Goal: Task Accomplishment & Management: Complete application form

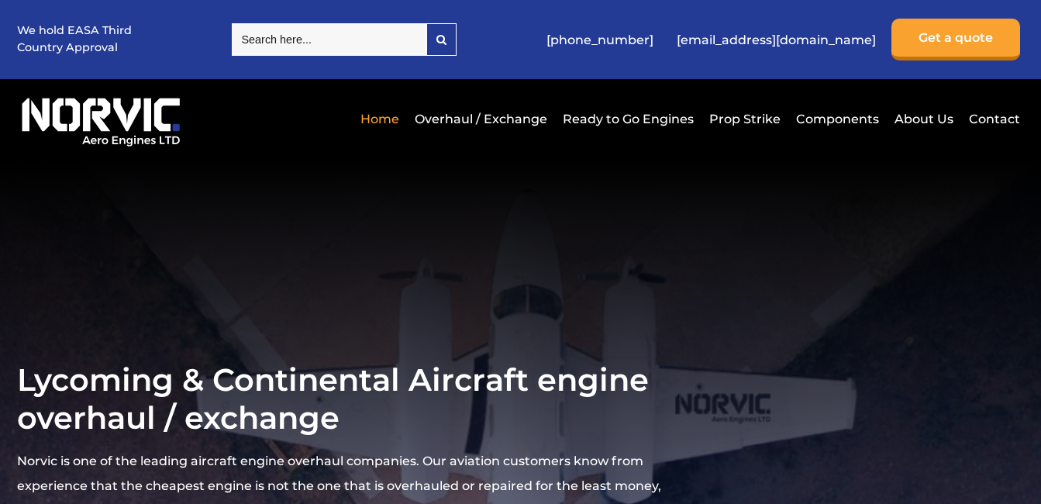
scroll to position [310, 0]
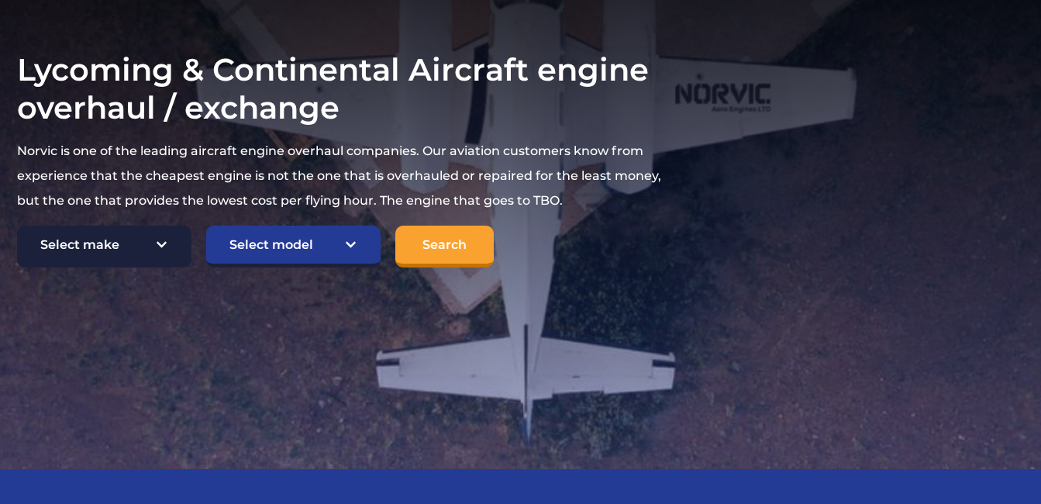
select select "Lycoming"
click at [17, 226] on select "Select make TCM Continental Lycoming" at bounding box center [104, 247] width 174 height 42
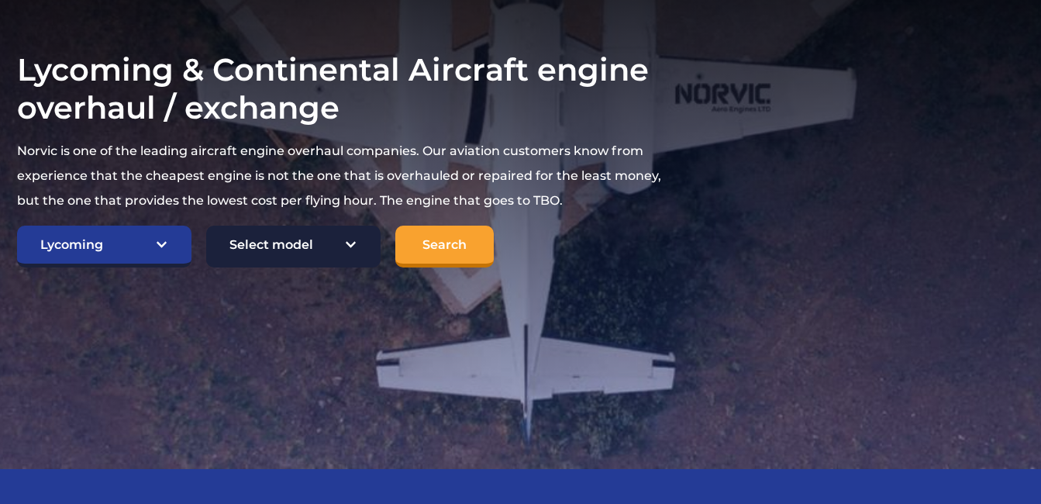
click at [348, 236] on select "Select model American Champion 7KCAB Bellanca Citabria IO-320-E2A Beech 23 Musk…" at bounding box center [293, 247] width 174 height 42
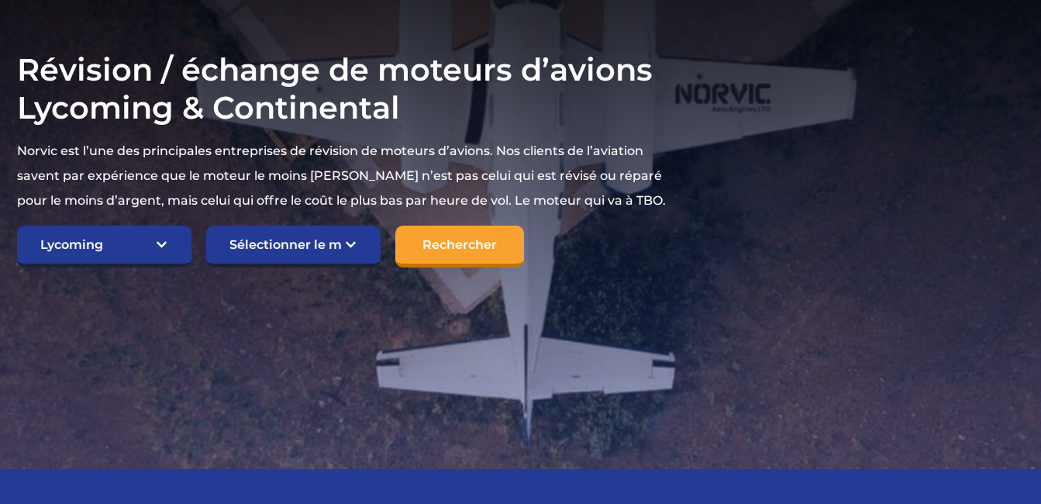
select select "699"
click at [206, 226] on select "Sélectionner le modèle Champion Américain 7KCAB Bellanca Citabria IO-320-E2A Hê…" at bounding box center [293, 247] width 174 height 42
click at [450, 247] on input "Search" at bounding box center [459, 247] width 129 height 42
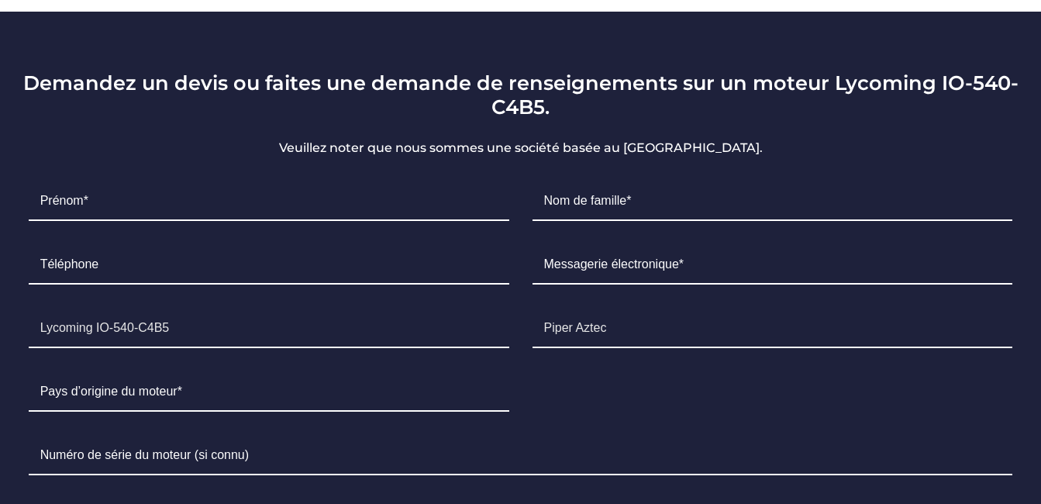
scroll to position [1008, 0]
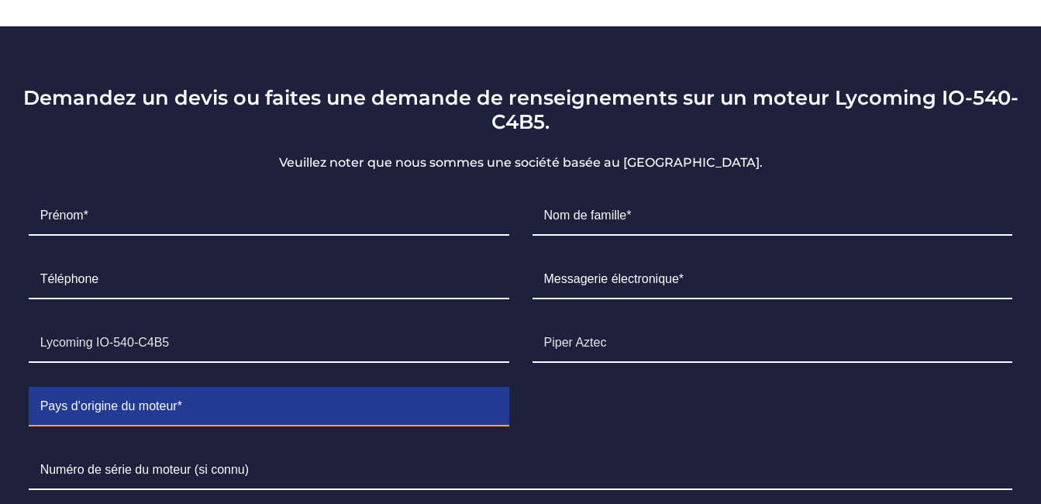
click at [239, 388] on input "Formulaire de contact" at bounding box center [269, 407] width 481 height 39
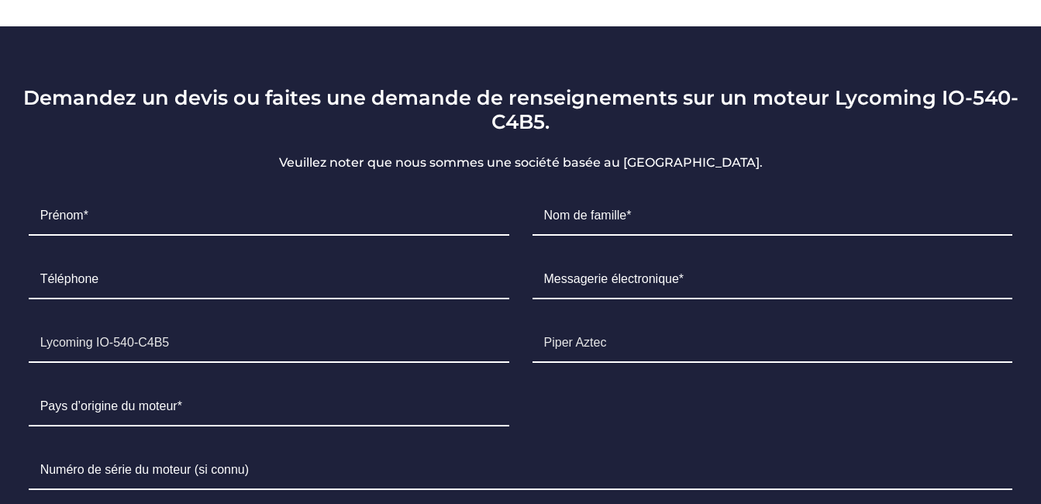
click at [639, 439] on li "Serial Number" at bounding box center [521, 471] width 1008 height 64
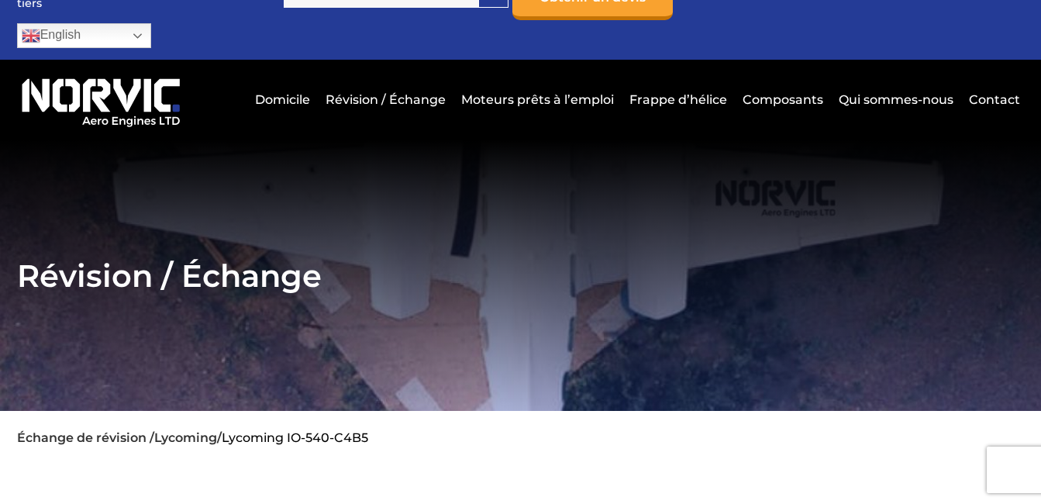
scroll to position [0, 0]
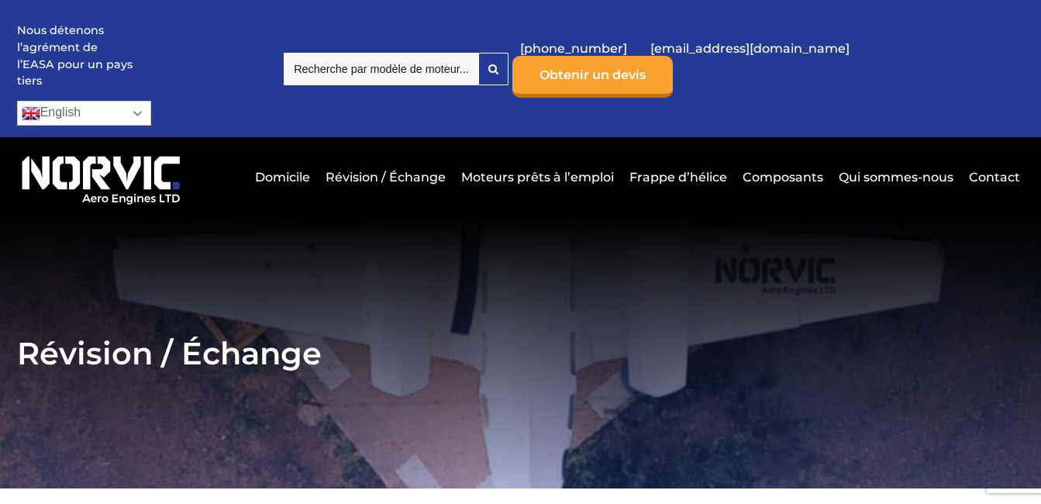
click at [151, 101] on link "English" at bounding box center [84, 113] width 134 height 25
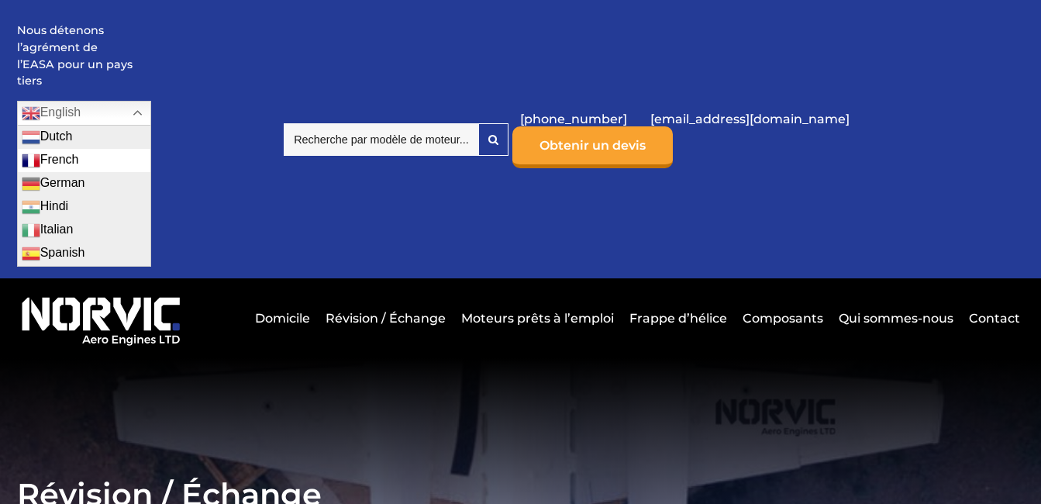
click at [150, 149] on link "French" at bounding box center [84, 160] width 133 height 23
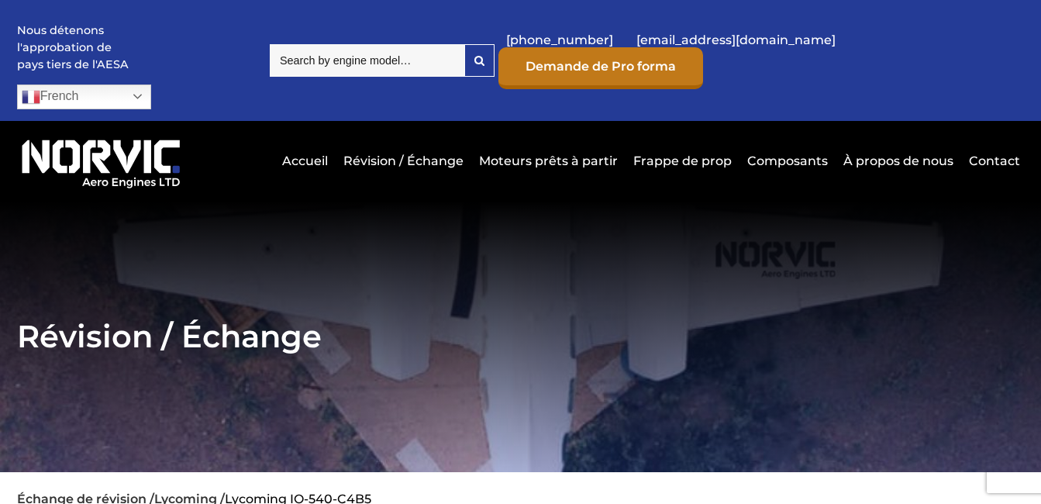
click at [703, 47] on link "Demande de Pro forma" at bounding box center [601, 68] width 205 height 42
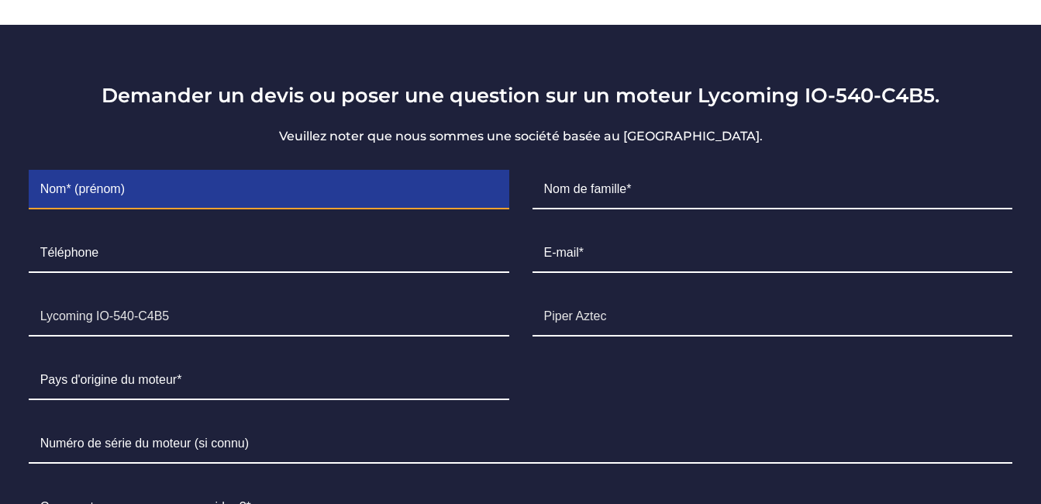
click at [95, 171] on input "Contact form" at bounding box center [269, 190] width 481 height 39
type input "ALASSANE"
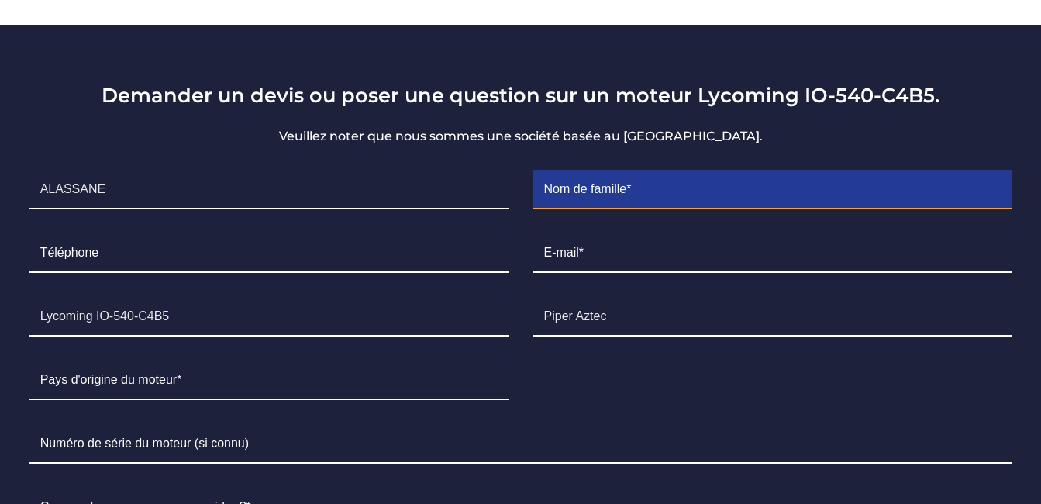
type input "DIAGNE"
type input "773689436"
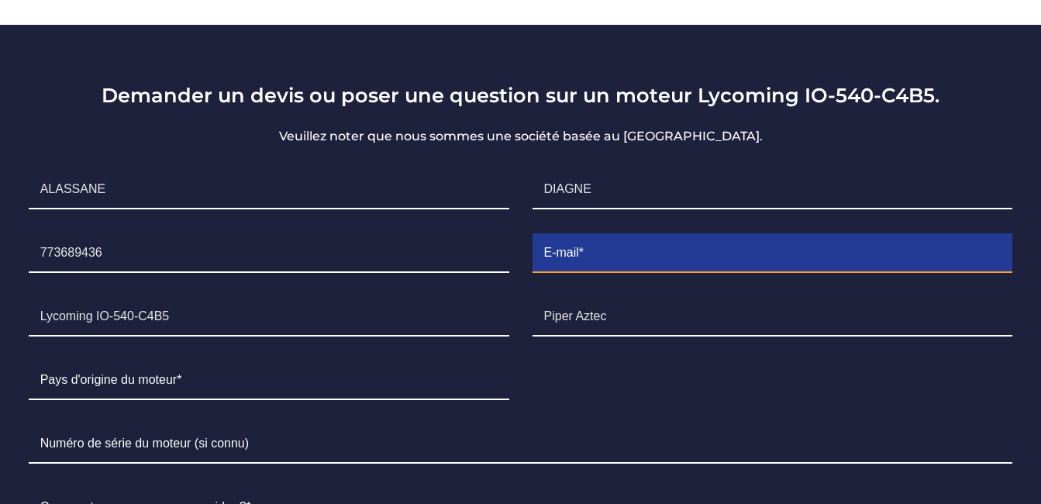
type input "globalaeromaintenance@gmail.com"
type input "Sénégal"
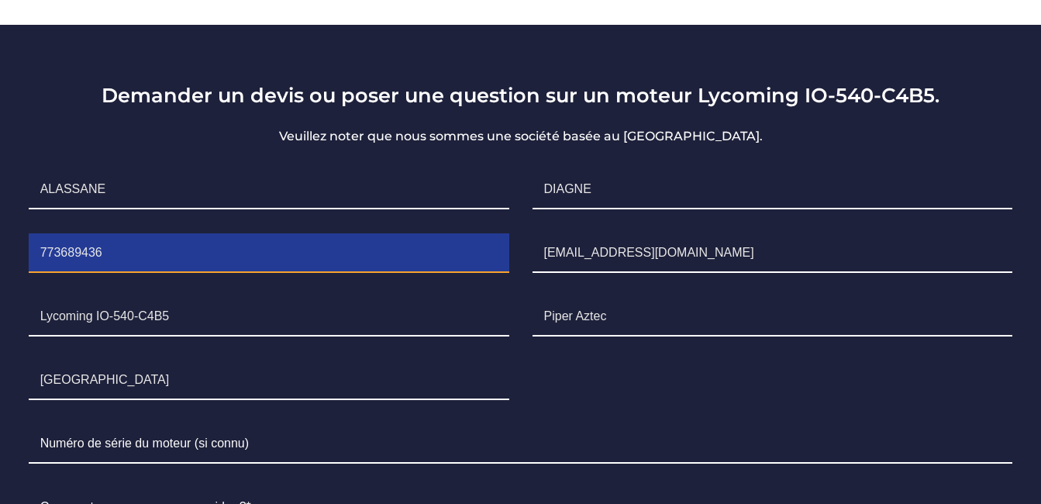
click at [40, 234] on input "773689436" at bounding box center [269, 253] width 481 height 39
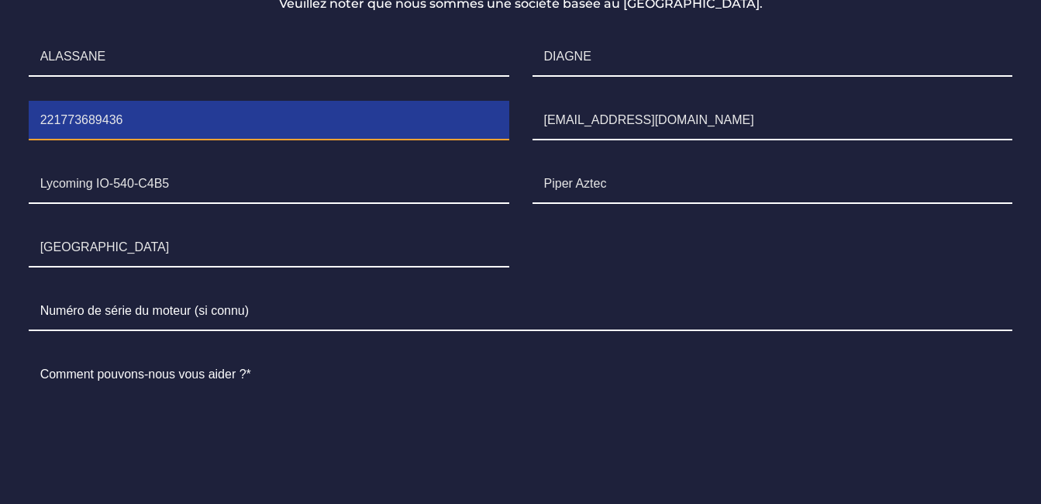
scroll to position [1119, 0]
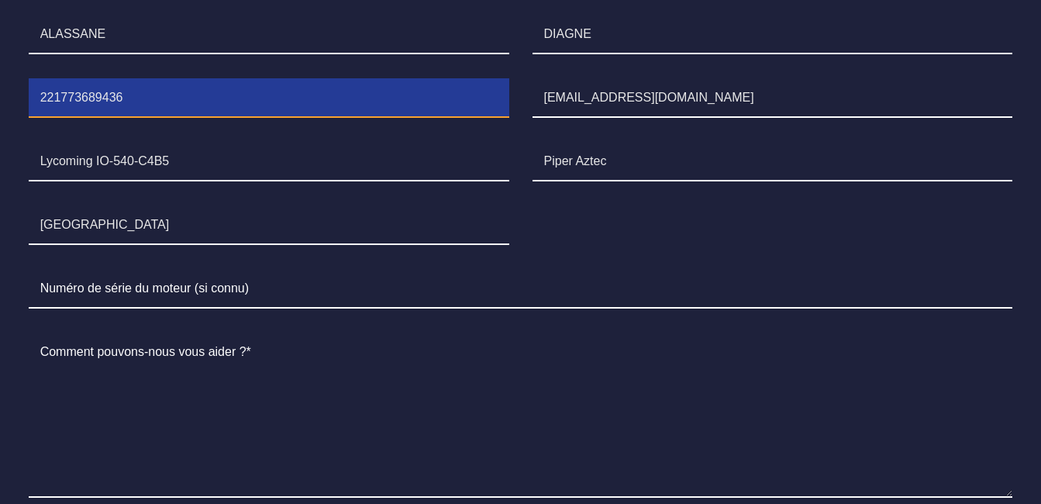
type input "221773689436"
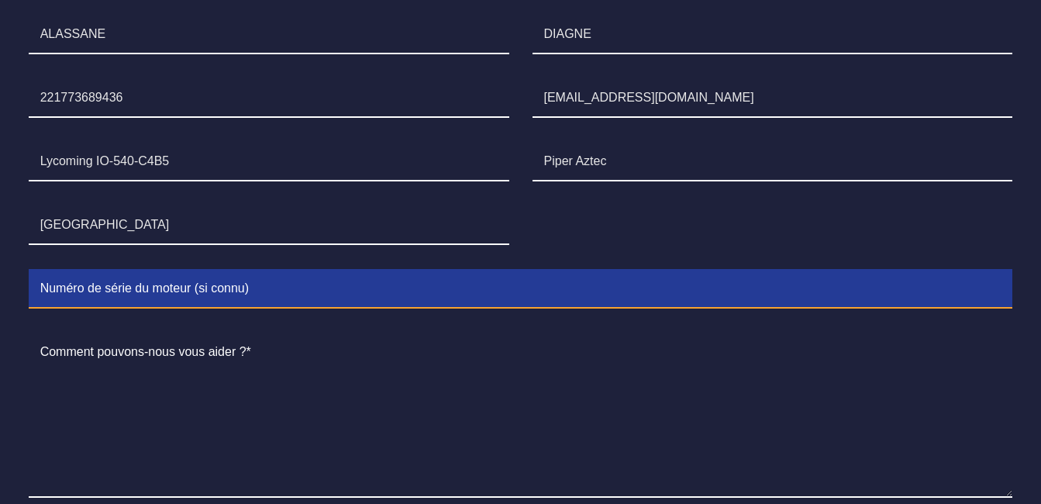
click at [267, 270] on input "Contact form" at bounding box center [521, 289] width 985 height 39
click at [224, 270] on input "Contact form" at bounding box center [521, 289] width 985 height 39
drag, startPoint x: 0, startPoint y: 0, endPoint x: 193, endPoint y: 257, distance: 321.8
click at [193, 270] on input "Contact form" at bounding box center [521, 289] width 985 height 39
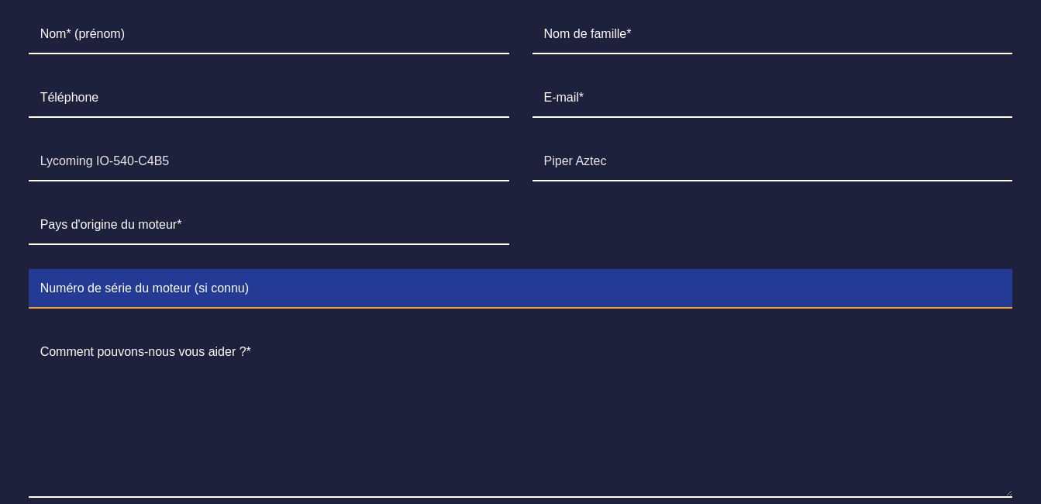
paste input "S/N: RL-27375-48E"
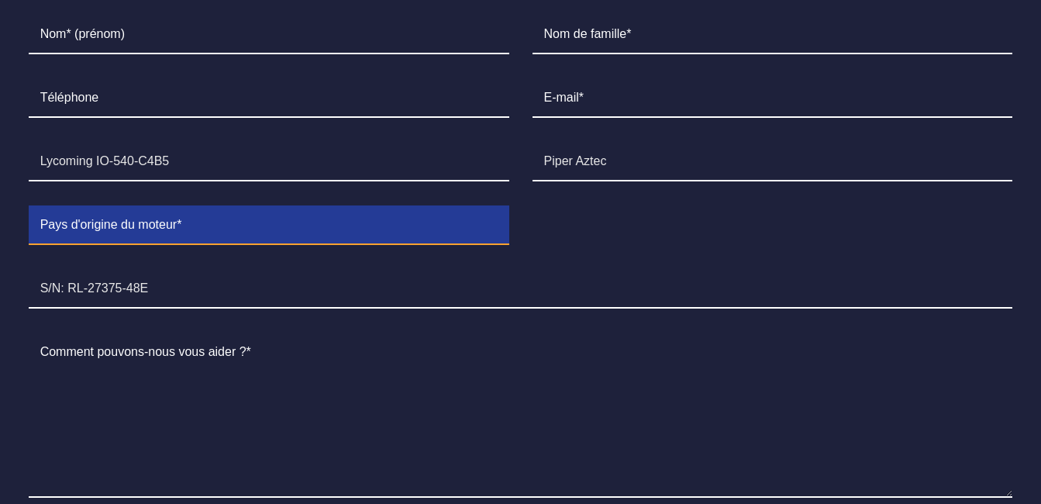
click at [188, 206] on input "Contact form" at bounding box center [269, 225] width 481 height 39
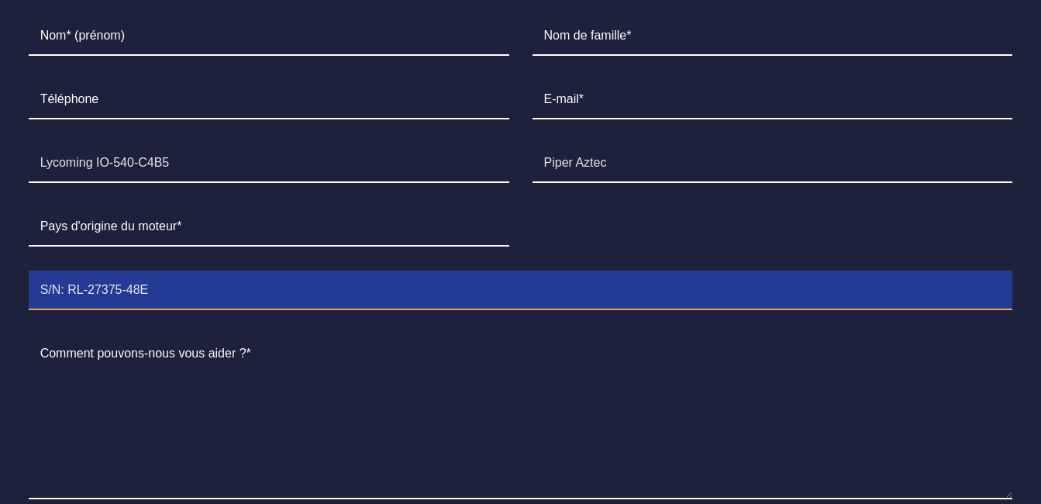
click at [178, 271] on input "S/N: RL-27375-48E" at bounding box center [521, 290] width 985 height 39
click at [41, 271] on input "S/N: RL-27375-48E /" at bounding box center [521, 290] width 985 height 39
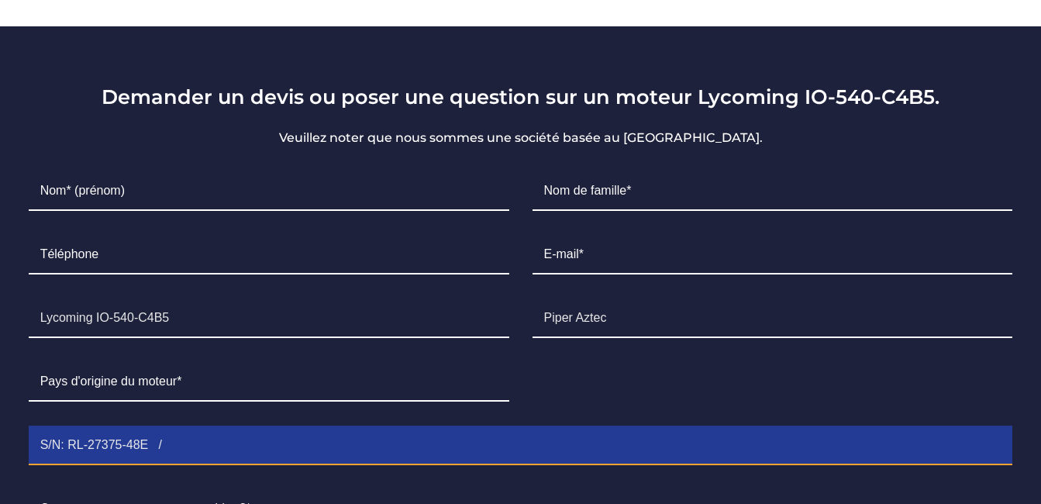
scroll to position [1040, 0]
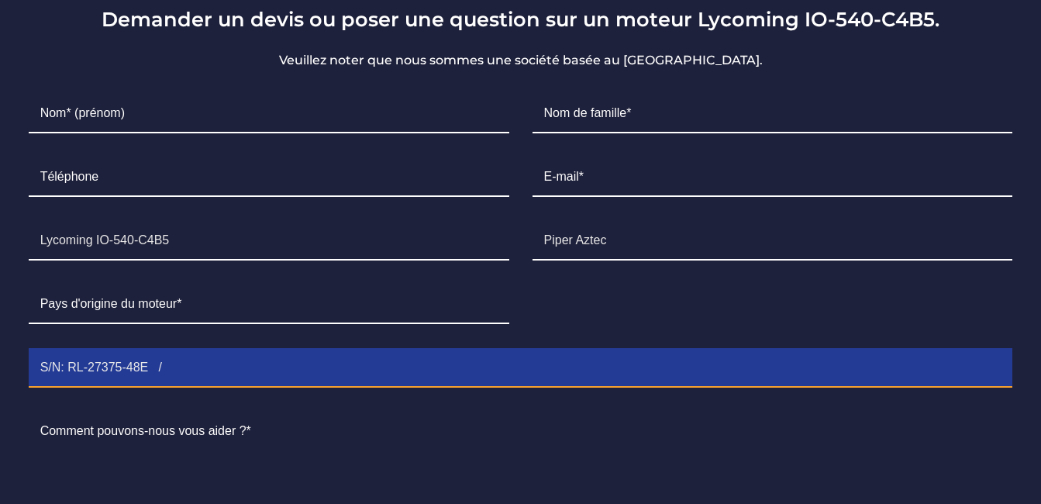
type input "S/N: RL-27375-48E /"
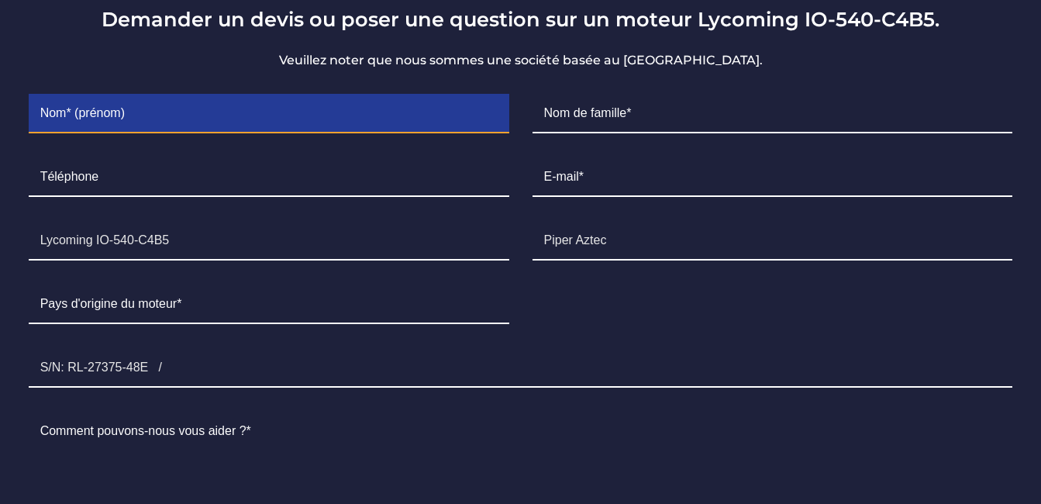
click at [155, 95] on input "Contact form" at bounding box center [269, 114] width 481 height 39
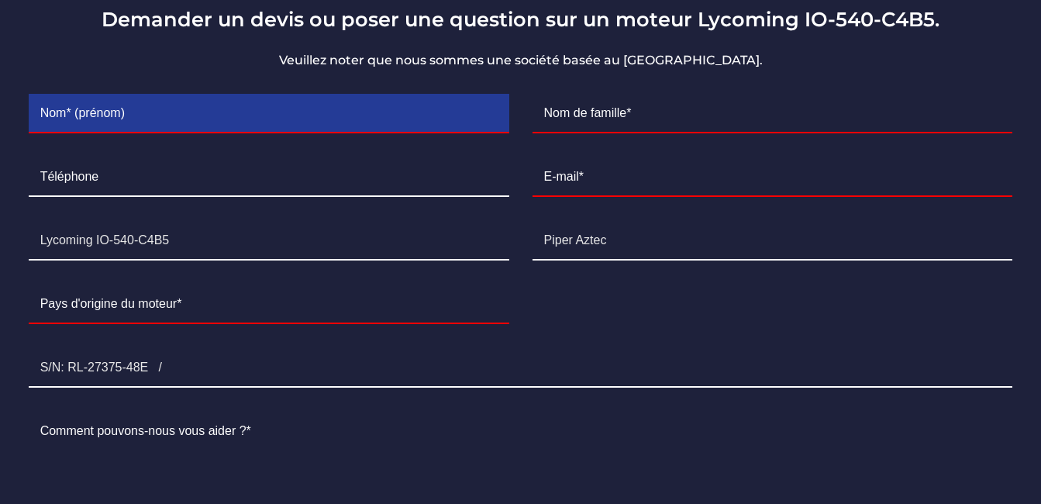
type input "ALASSANE"
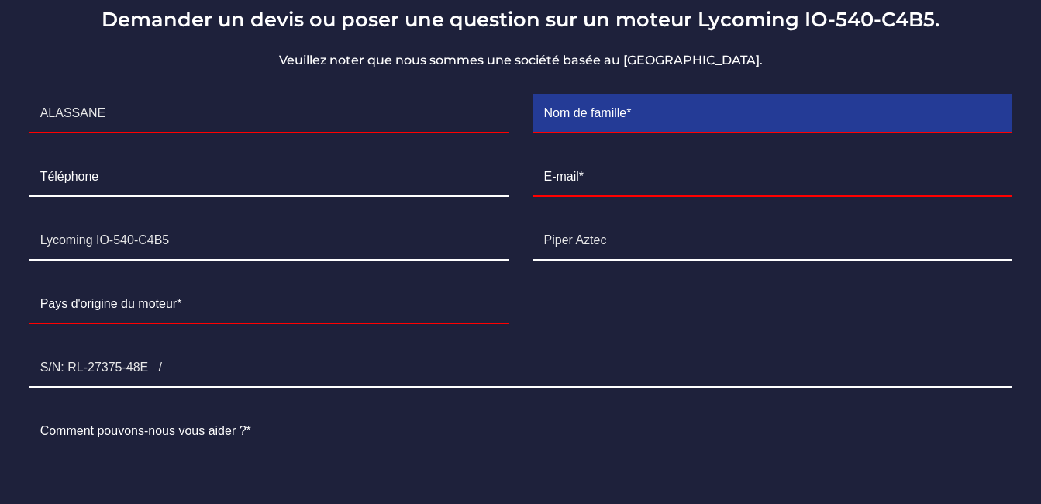
type input "DIAGNE"
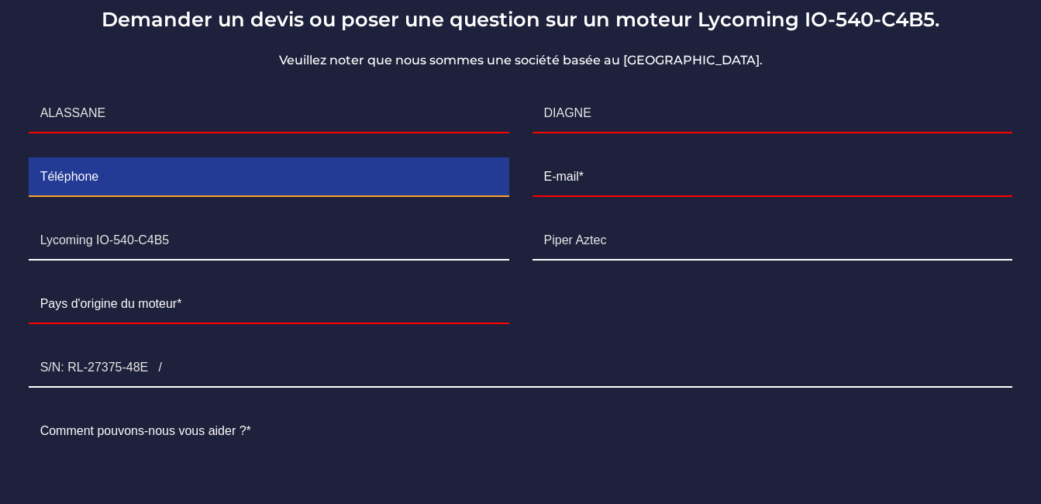
type input "773689436"
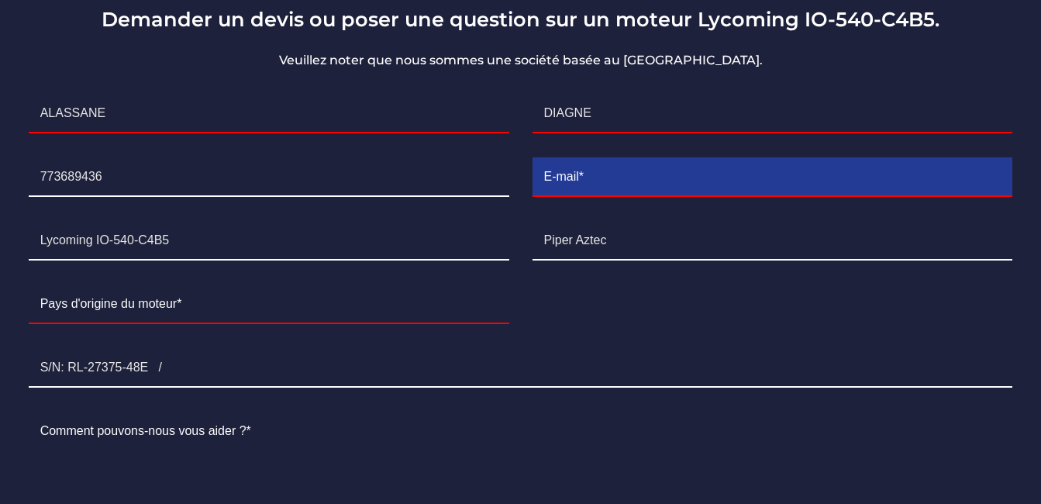
type input "globalaeromaintenance@gmail.com"
type input "Sénégal"
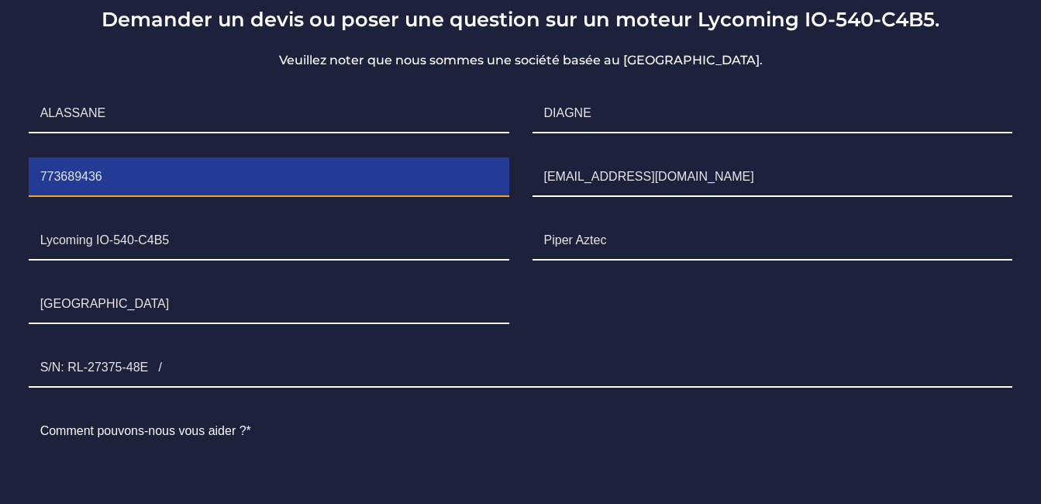
click at [38, 158] on input "773689436" at bounding box center [269, 177] width 481 height 39
type input "+221773689436"
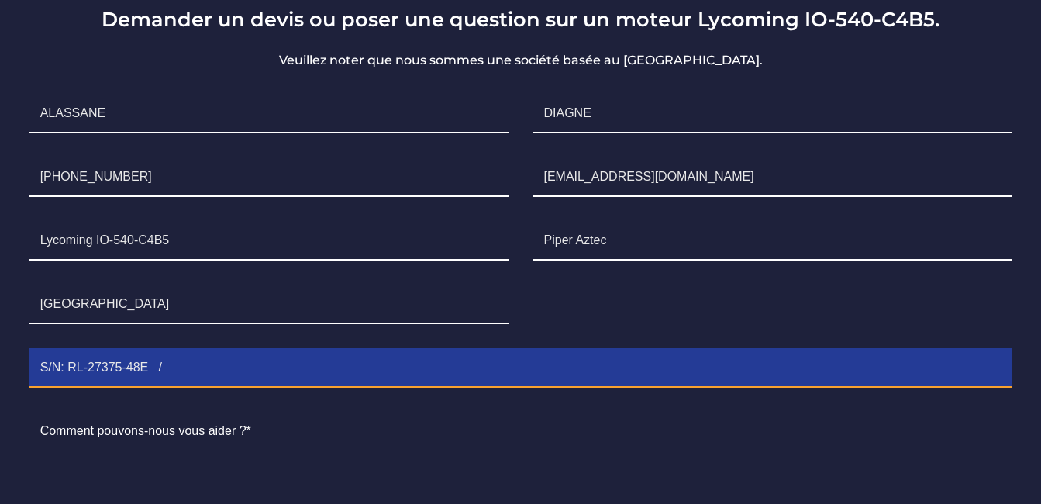
click at [196, 349] on input "S/N: RL-27375-48E /" at bounding box center [521, 368] width 985 height 39
click at [226, 349] on input "S/N: RL-27375-48E /" at bounding box center [521, 368] width 985 height 39
paste input "TEXTRON LYCOMING ENGINE- IO-540-C4B5- S/N : RL-27389-48"
click at [40, 349] on input "S/N: RL-27375-48E / TEXTRON LYCOMING ENGINE- IO-540-C4B5- S/N : RL-27389-48" at bounding box center [521, 368] width 985 height 39
click at [144, 349] on input "S/N: RL-27375-48E / TEXTRON LYCOMING ENGINE- IO-540-C4B5- S/N : RL-27389-48" at bounding box center [521, 368] width 985 height 39
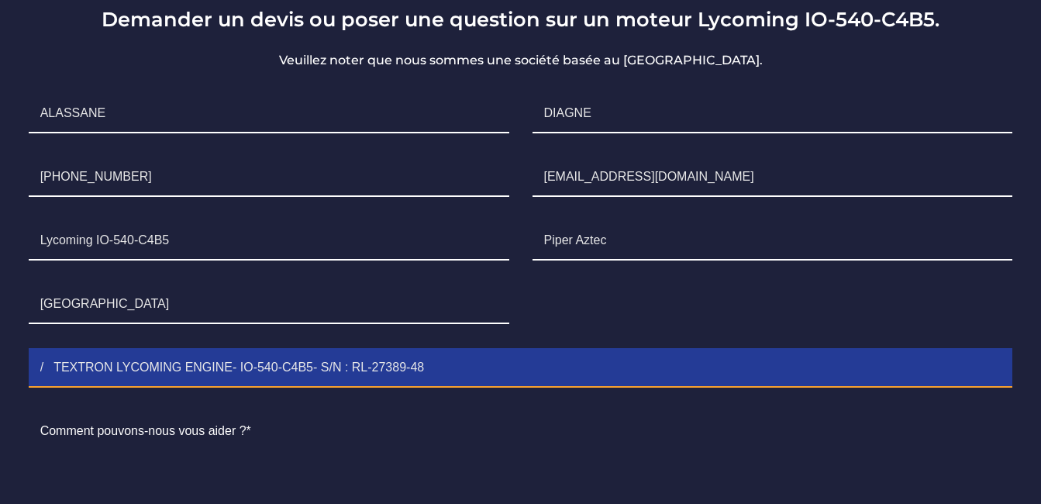
click at [40, 349] on input "/ TEXTRON LYCOMING ENGINE- IO-540-C4B5- S/N : RL-27389-48" at bounding box center [521, 368] width 985 height 39
click at [41, 349] on input "/ TEXTRON LYCOMING ENGINE- IO-540-C4B5- S/N : RL-27389-48" at bounding box center [521, 368] width 985 height 39
paste input "Textron lycoming Engines-IO-540-C4B5- S/N: RL-27375-48E"
click at [741, 349] on input "Textron lycoming Engines-IO-540-C4B5- S/N: RL-27375-48E / TEXTRON LYCOMING ENGI…" at bounding box center [521, 368] width 985 height 39
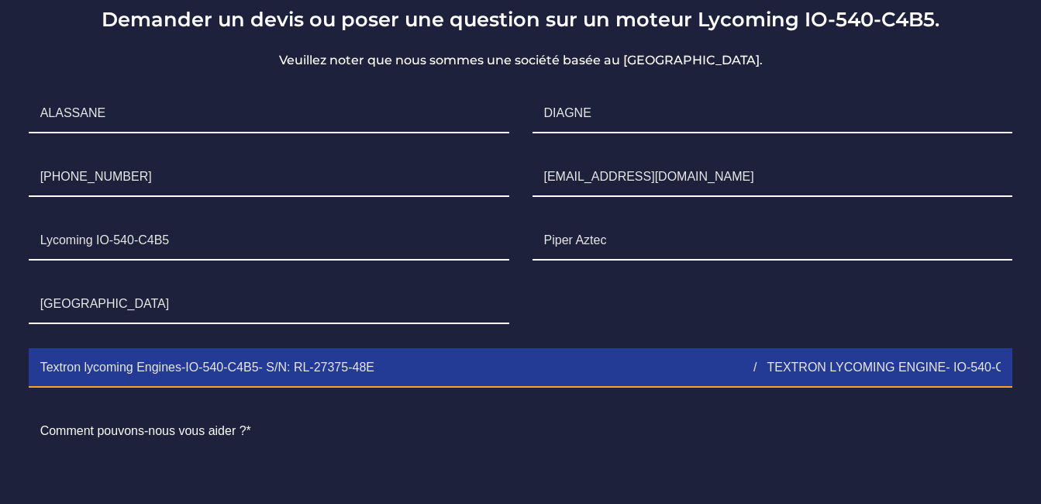
type input "Textron lycoming Engines-IO-540-C4B5- S/N: RL-27375-48E / TEXTRON LYCOMING ENGI…"
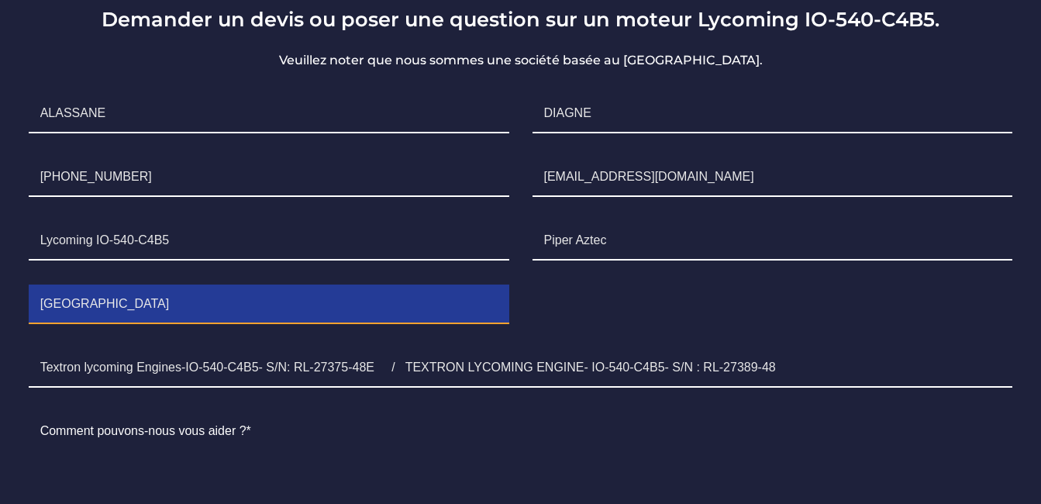
click at [130, 285] on input "Sénégal" at bounding box center [269, 304] width 481 height 39
type input "S"
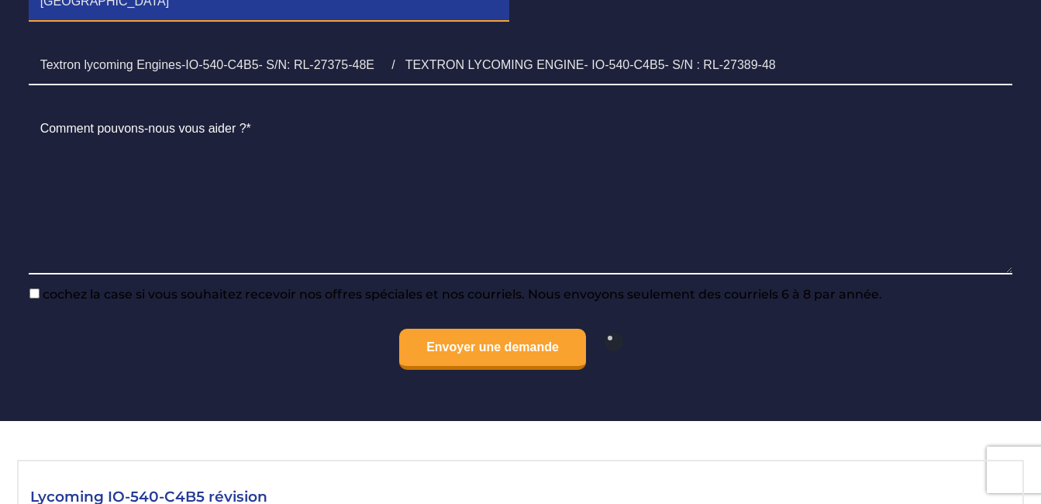
scroll to position [1350, 0]
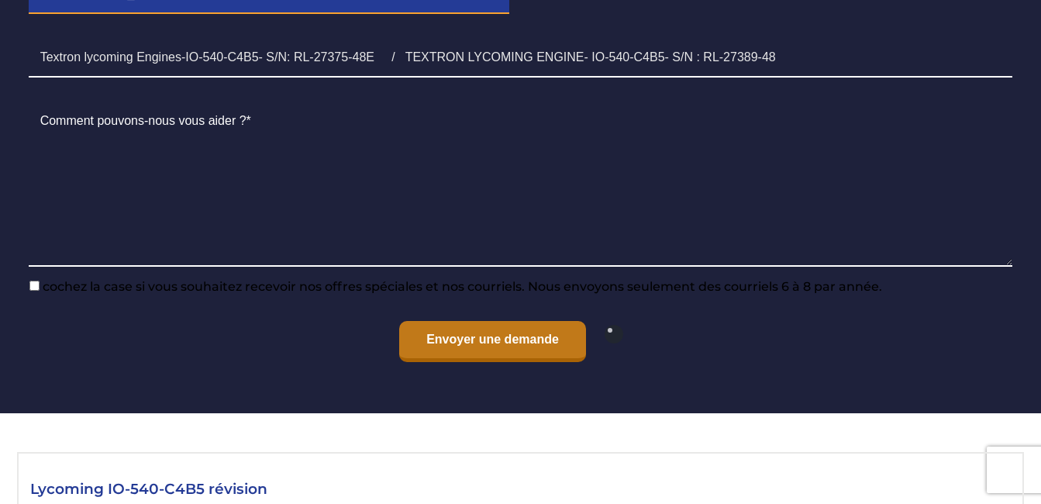
type input "USA"
click at [492, 323] on input "Envoyer une demande" at bounding box center [492, 341] width 187 height 41
click at [495, 321] on input "Envoyer une demande" at bounding box center [492, 341] width 187 height 41
click at [475, 321] on input "Envoyer une demande" at bounding box center [492, 341] width 187 height 41
click at [472, 321] on input "Envoyer une demande" at bounding box center [492, 341] width 187 height 41
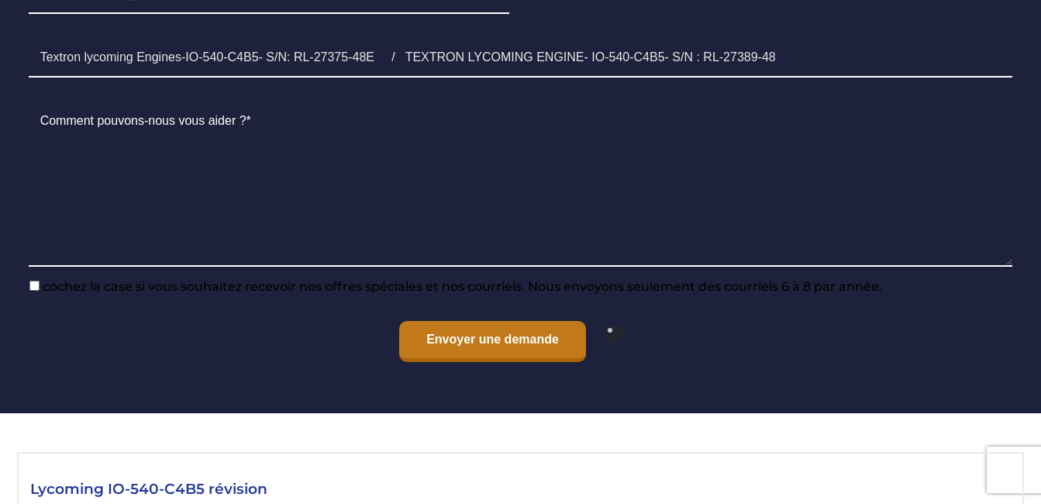
click at [472, 321] on input "Envoyer une demande" at bounding box center [492, 341] width 187 height 41
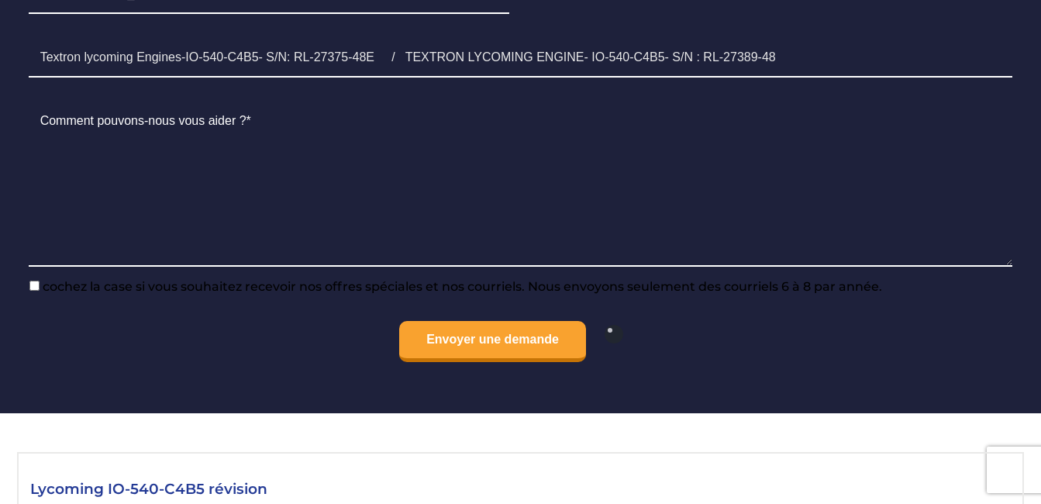
click at [42, 279] on span "cochez la case si vous souhaitez recevoir nos offres spéciales et nos courriels…" at bounding box center [461, 286] width 843 height 15
click at [40, 281] on input"] "cochez la case si vous souhaitez recevoir nos offres spéciales et nos courriels…" at bounding box center [34, 286] width 10 height 10
checkbox input"] "true"
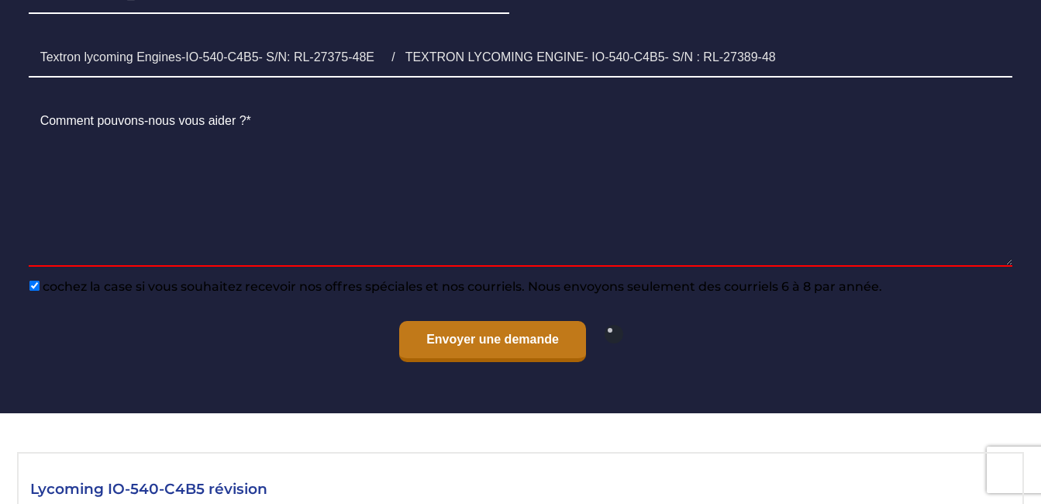
click at [488, 321] on input "Envoyer une demande" at bounding box center [492, 341] width 187 height 41
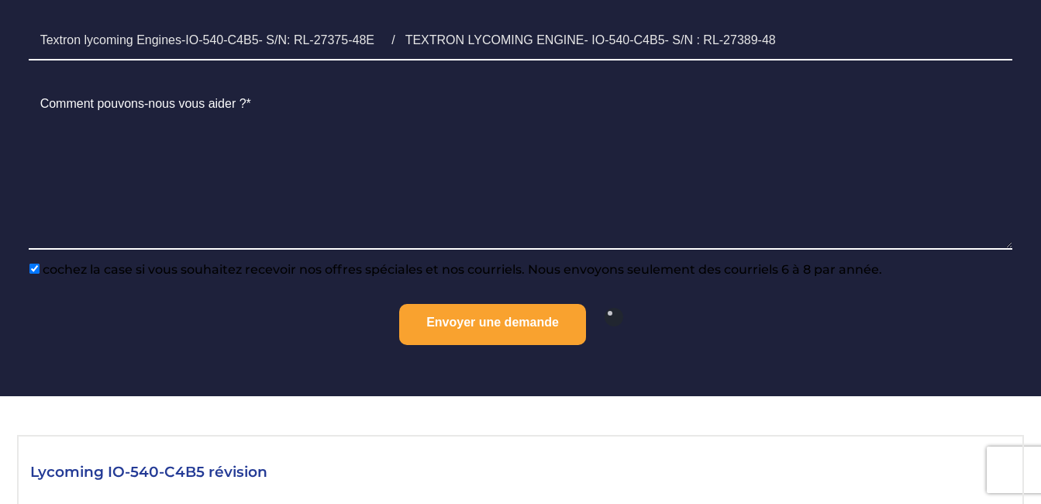
scroll to position [1272, 0]
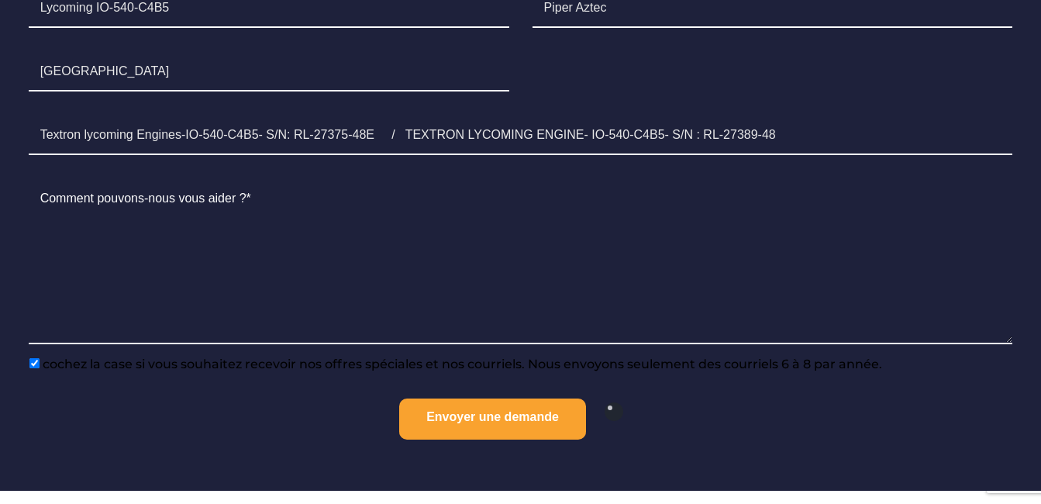
click at [520, 503] on html "Accueil Révision / Échange Moteurs prêts à partir Frappe de prop Composants À p…" at bounding box center [520, 403] width 1041 height 3350
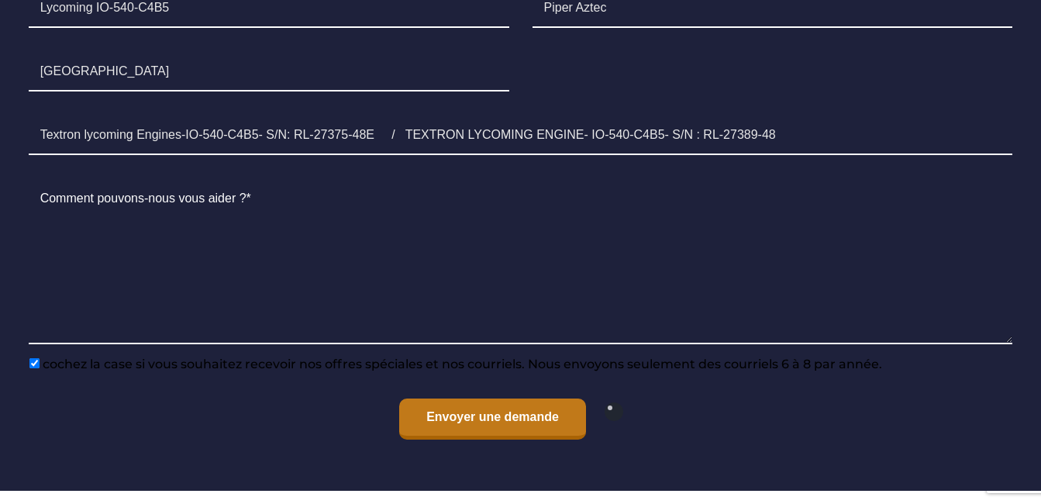
click at [486, 399] on input "Envoyer une demande" at bounding box center [492, 419] width 187 height 41
click at [495, 399] on input "Envoyer une demande" at bounding box center [492, 419] width 187 height 41
click at [493, 399] on input "Envoyer une demande" at bounding box center [492, 419] width 187 height 41
click at [492, 399] on input "Envoyer une demande" at bounding box center [492, 419] width 187 height 41
click at [499, 399] on input "Envoyer une demande" at bounding box center [492, 419] width 187 height 41
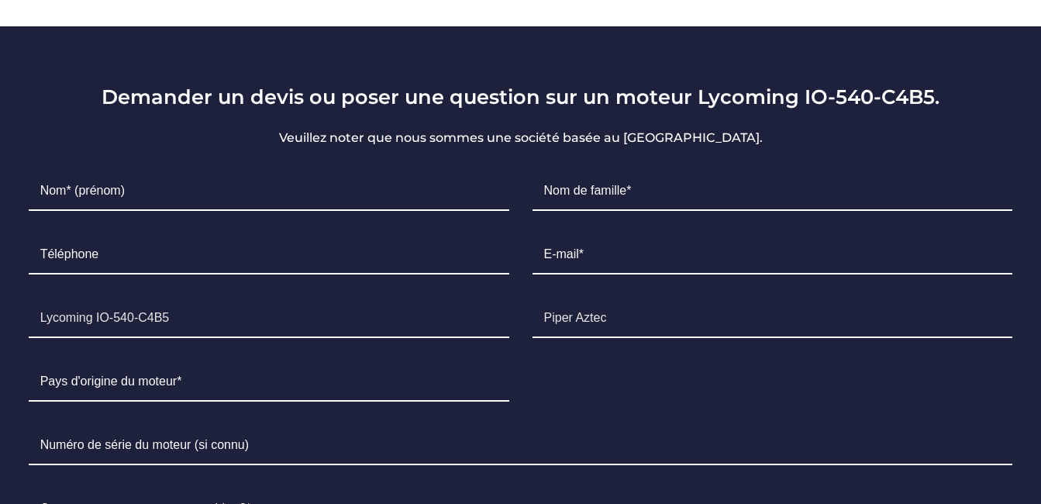
scroll to position [962, 0]
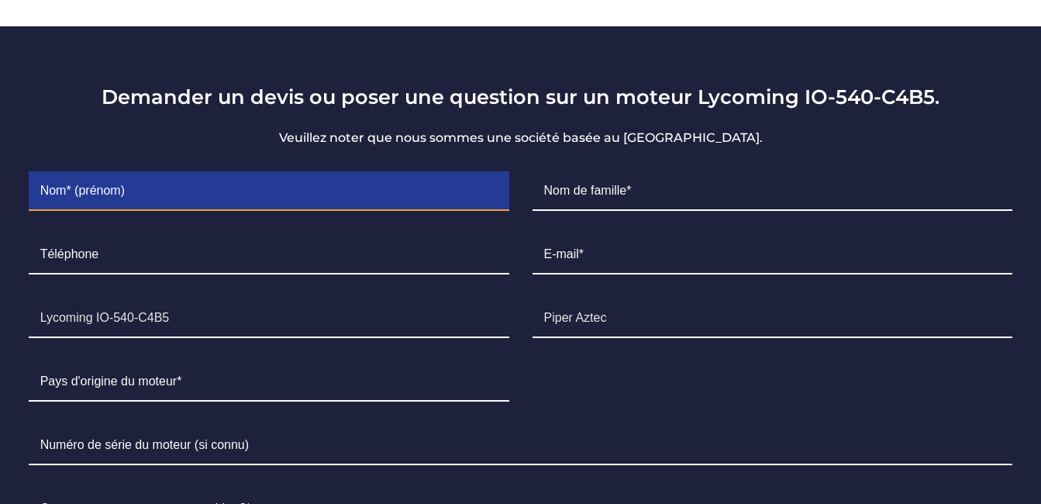
click at [140, 172] on input "Contact form" at bounding box center [269, 191] width 481 height 39
type input "ALASSANE"
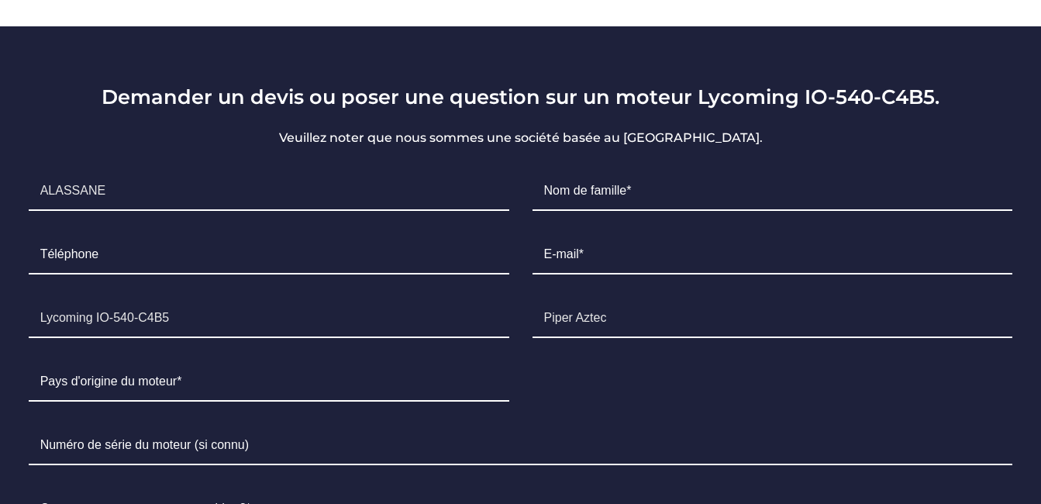
type input "DIAGNE"
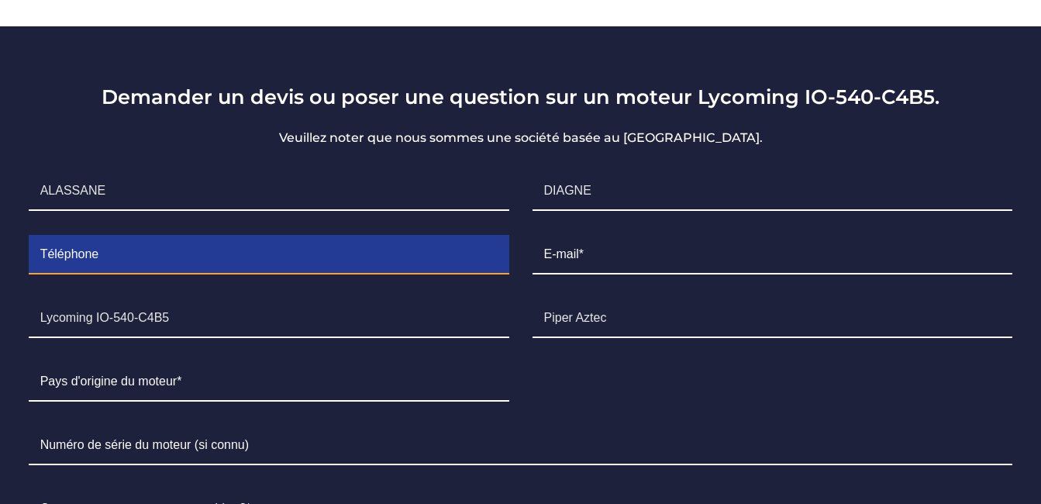
type input "773689436"
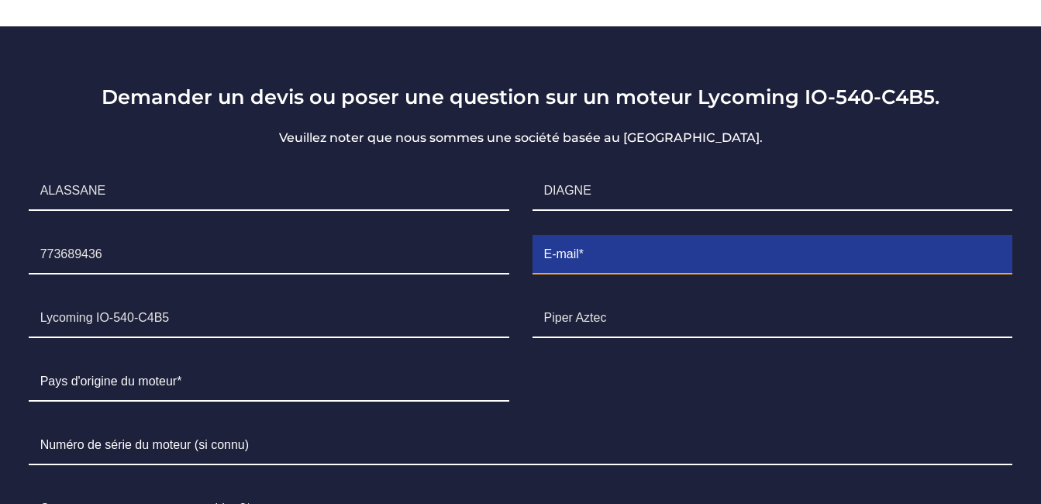
type input "[EMAIL_ADDRESS][DOMAIN_NAME]"
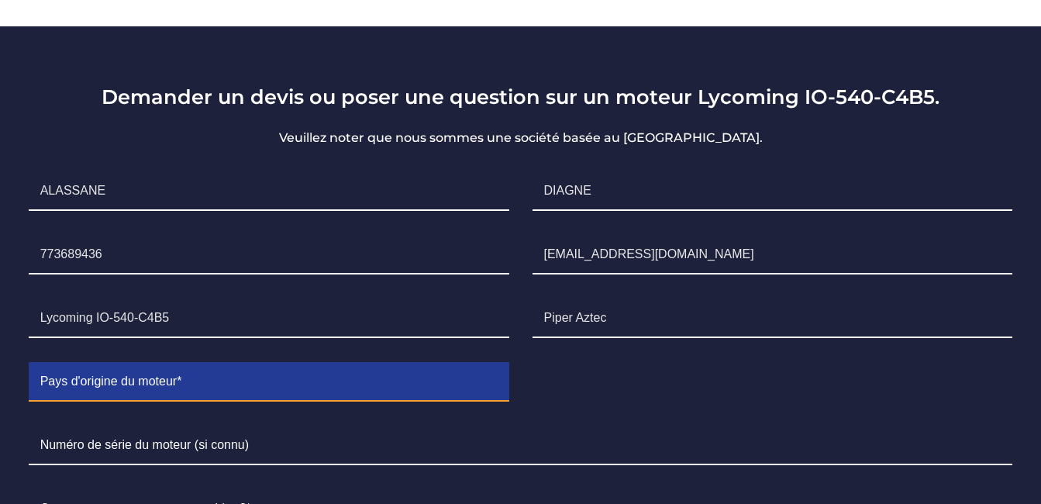
type input "[GEOGRAPHIC_DATA]"
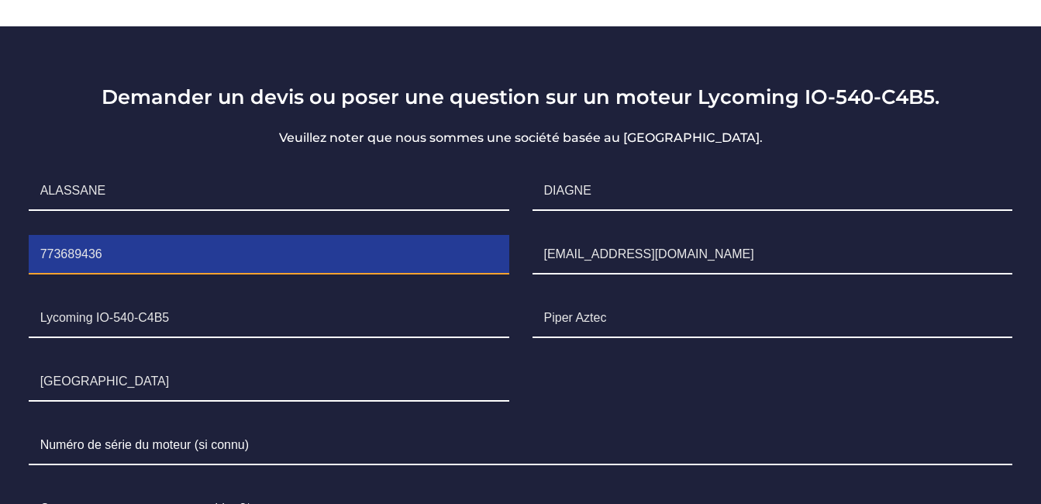
click at [42, 236] on input "773689436" at bounding box center [269, 255] width 481 height 39
type input "[PHONE_NUMBER]"
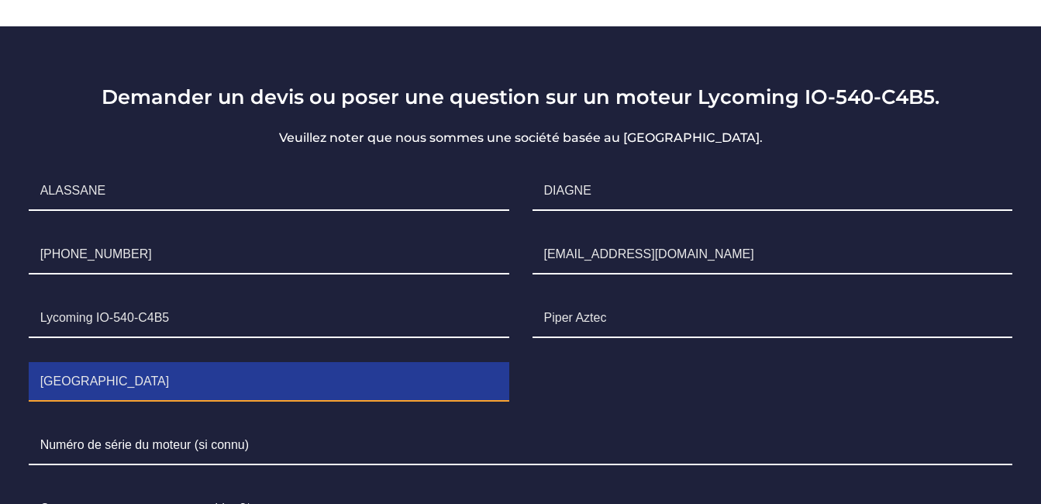
click at [167, 363] on input "Sénégal" at bounding box center [269, 382] width 481 height 39
type input "S"
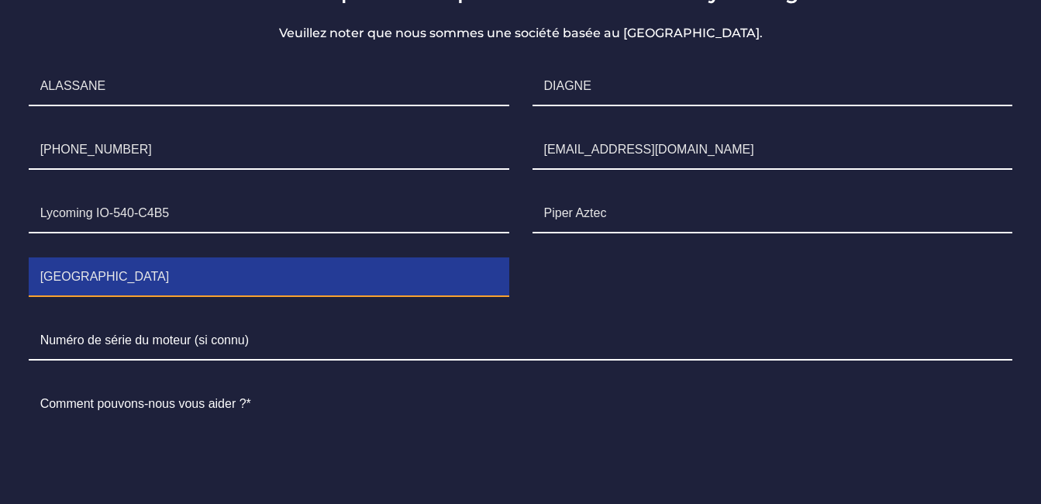
scroll to position [1117, 0]
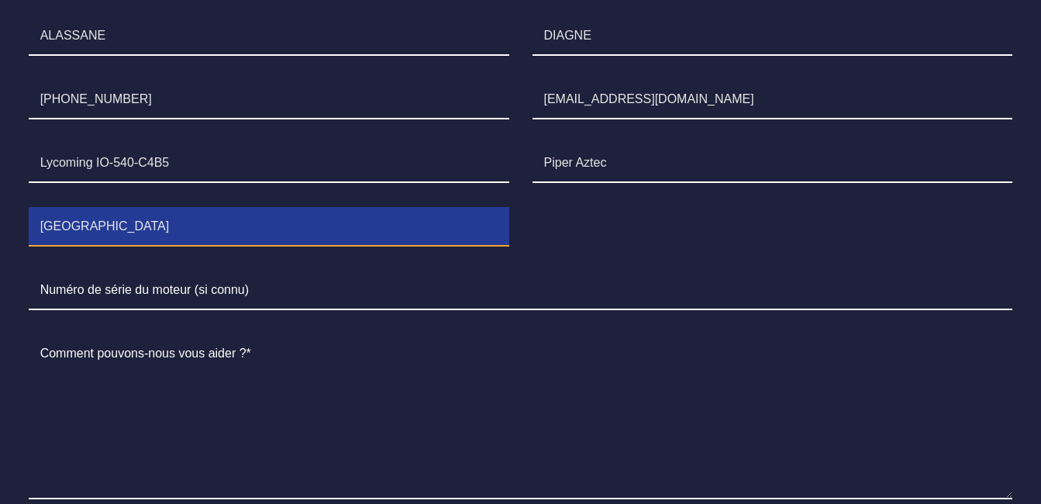
type input "[GEOGRAPHIC_DATA]"
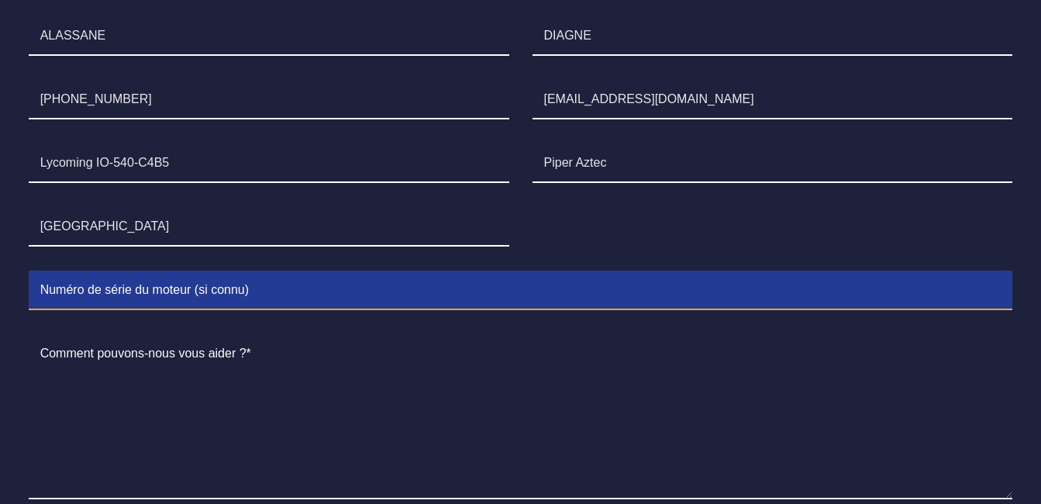
click at [157, 271] on input "Contact form" at bounding box center [521, 290] width 985 height 39
paste input "Textron lycoming Engines-IO-540-C4B5- S/N: RL-27375-48E"
click at [423, 271] on input "Textron lycoming Engines-IO-540-C4B5- S/N: RL-27375-48E /" at bounding box center [521, 290] width 985 height 39
paste input "LYCOMING ENGINE- IO-540-C4B5- S/N : RL-27389-48"
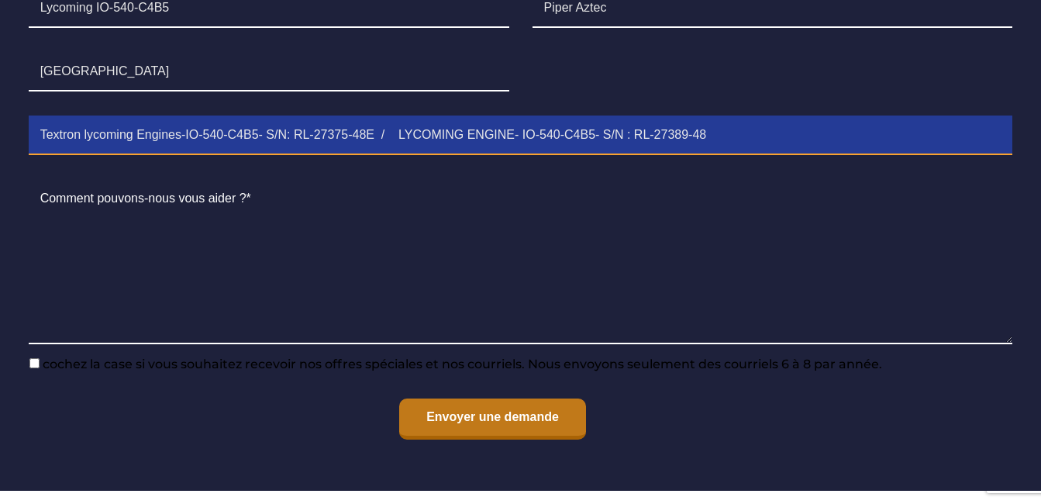
type input "Textron lycoming Engines-IO-540-C4B5- S/N: RL-27375-48E / LYCOMING ENGINE- IO-5…"
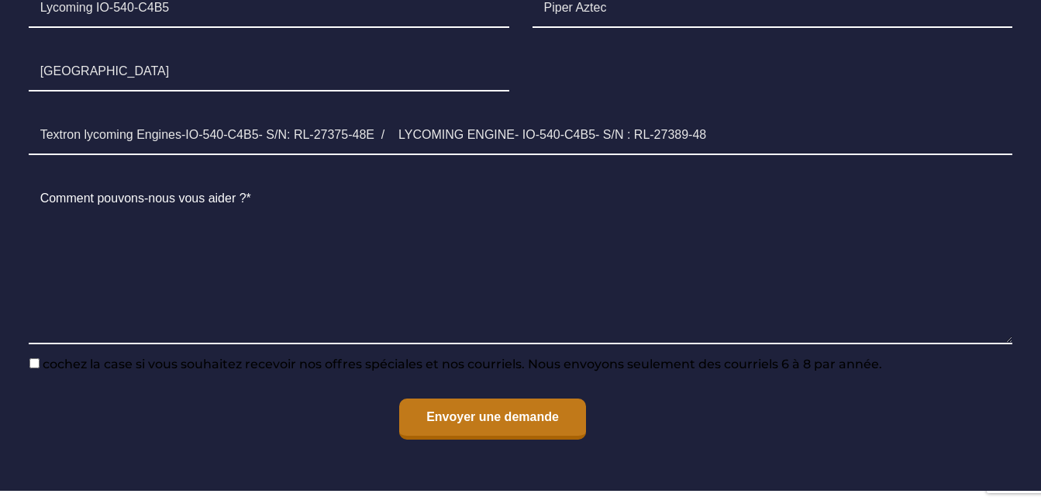
click at [474, 399] on input "Envoyer une demande" at bounding box center [492, 419] width 187 height 41
click at [517, 399] on input "Envoyer une demande" at bounding box center [492, 419] width 187 height 41
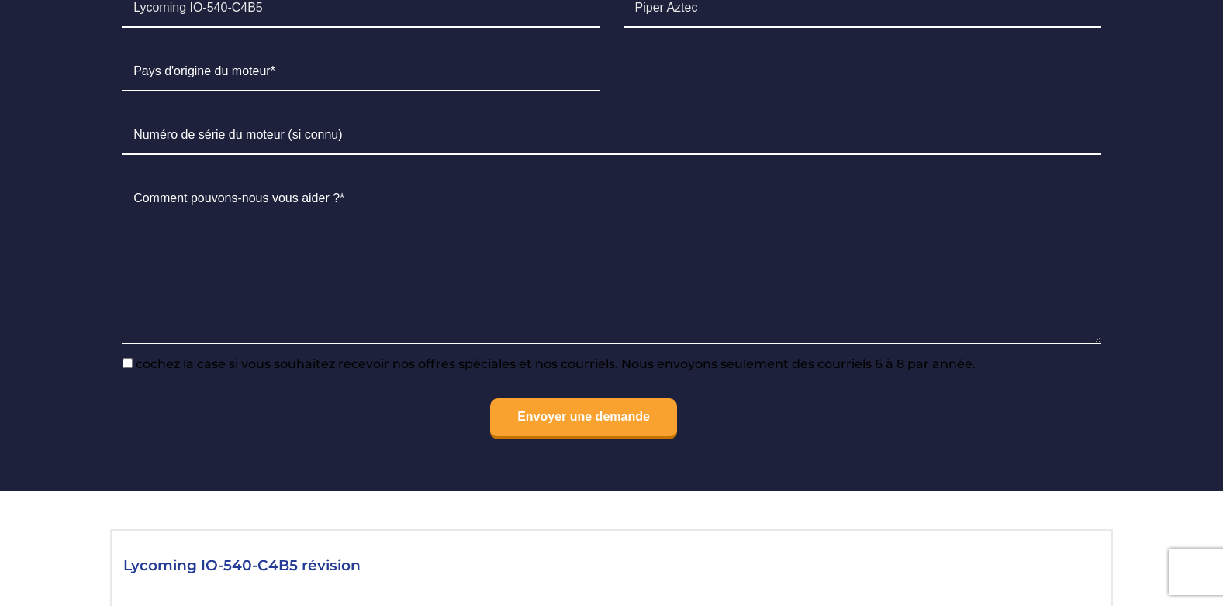
scroll to position [885, 0]
